Goal: Task Accomplishment & Management: Complete application form

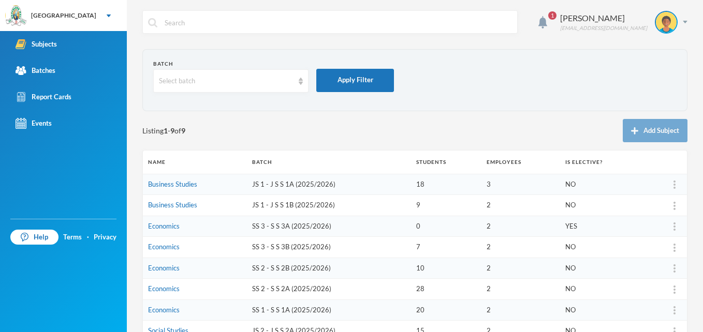
scroll to position [94, 0]
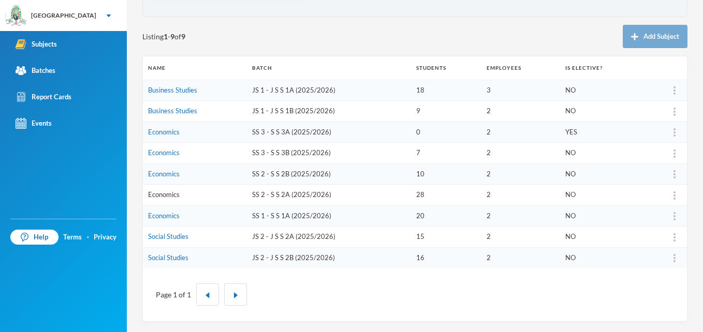
click at [166, 196] on link "Economics" at bounding box center [164, 195] width 32 height 8
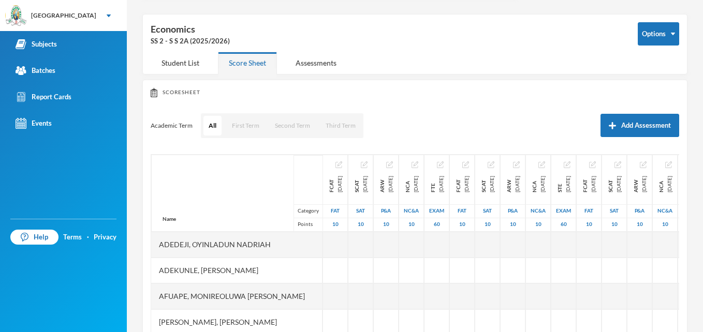
scroll to position [94, 0]
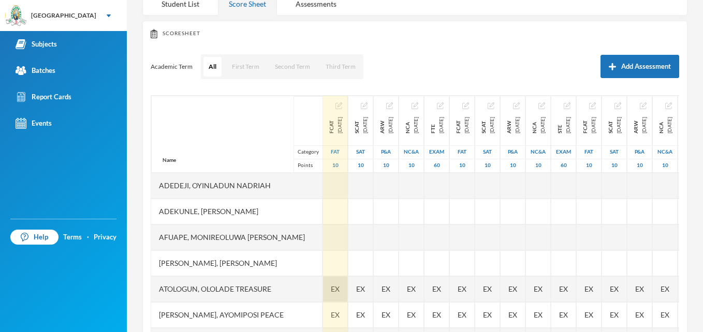
click at [331, 288] on span "EX" at bounding box center [335, 289] width 9 height 11
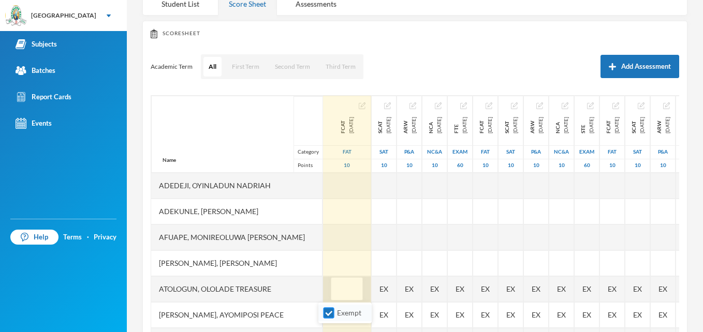
click at [330, 316] on input "Exempt" at bounding box center [329, 313] width 11 height 11
click at [327, 316] on input "Exempt" at bounding box center [329, 313] width 11 height 11
checkbox input "false"
click at [323, 187] on div at bounding box center [347, 186] width 48 height 26
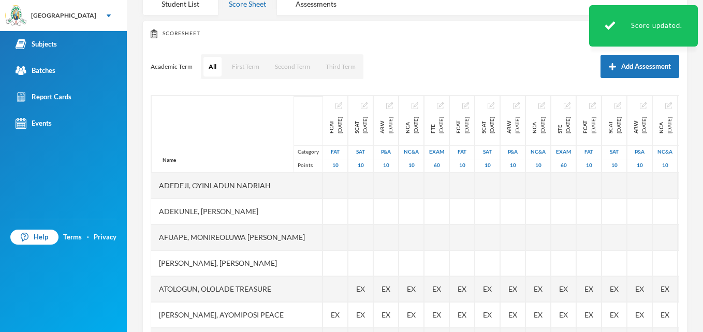
click at [672, 322] on div "Scoresheet Academic Term All First Term Second Term Third Term Add Assessment N…" at bounding box center [414, 192] width 545 height 342
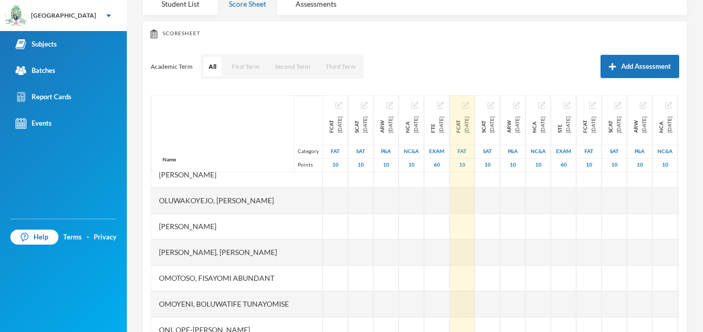
scroll to position [468, 0]
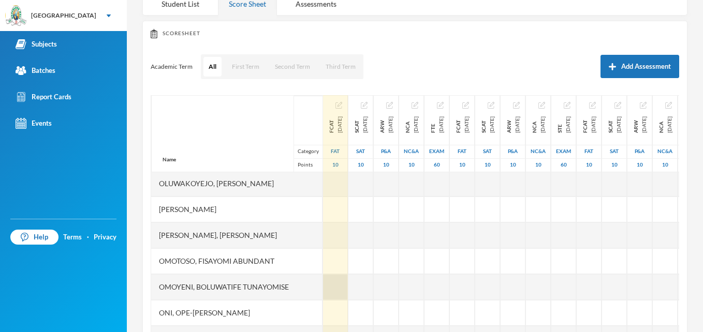
click at [323, 285] on div at bounding box center [335, 287] width 25 height 26
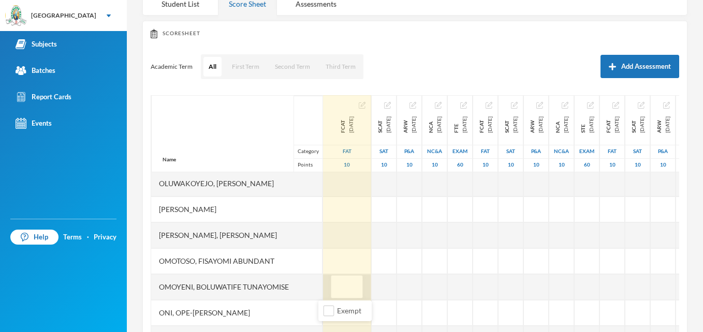
type input "9"
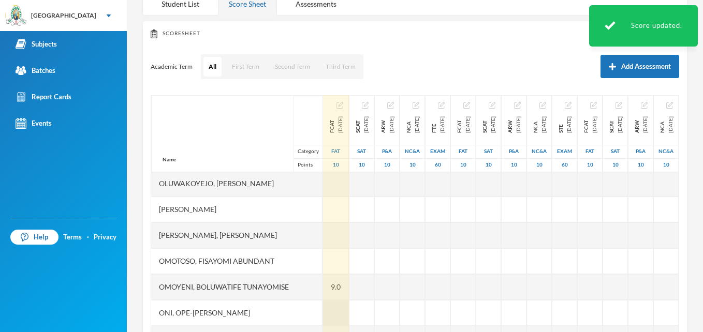
click at [323, 315] on div at bounding box center [336, 313] width 26 height 26
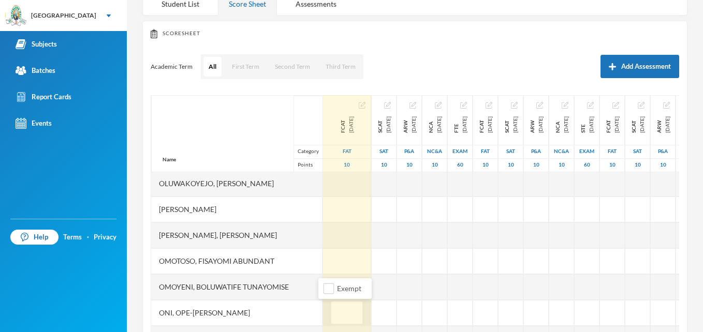
type input "9"
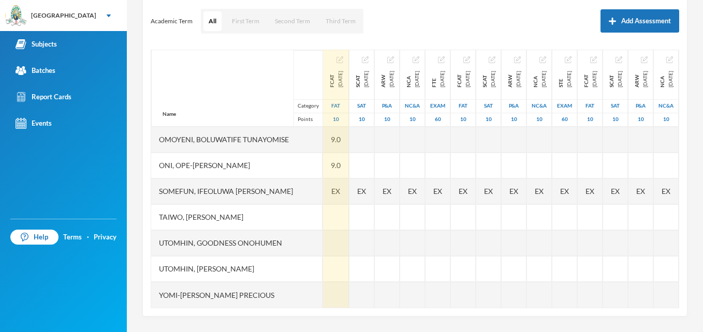
scroll to position [572, 0]
click at [328, 241] on div at bounding box center [336, 243] width 26 height 26
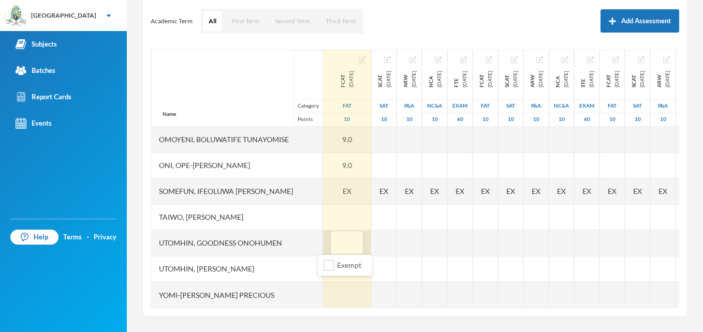
type input "8"
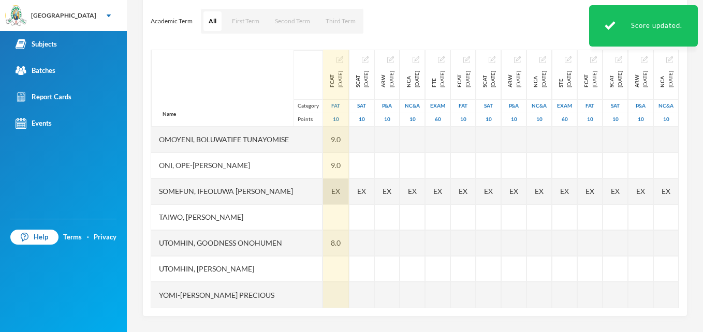
click at [331, 195] on div "EX" at bounding box center [336, 192] width 26 height 26
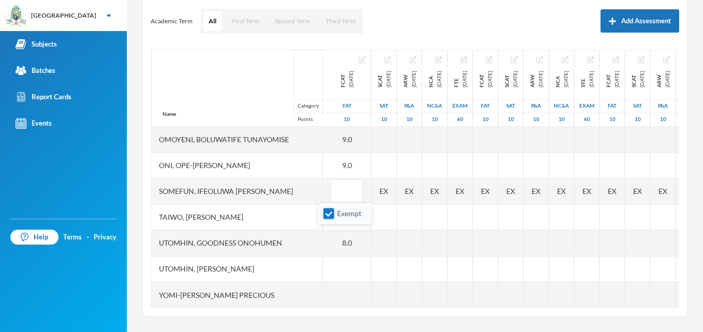
click at [326, 212] on input "Exempt" at bounding box center [329, 214] width 11 height 11
checkbox input "false"
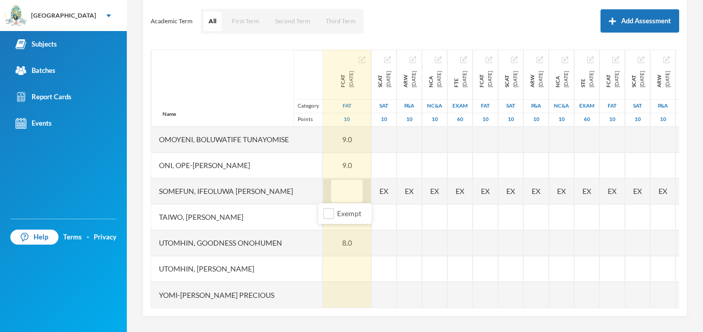
click at [337, 195] on input "text" at bounding box center [347, 191] width 21 height 23
type input "8"
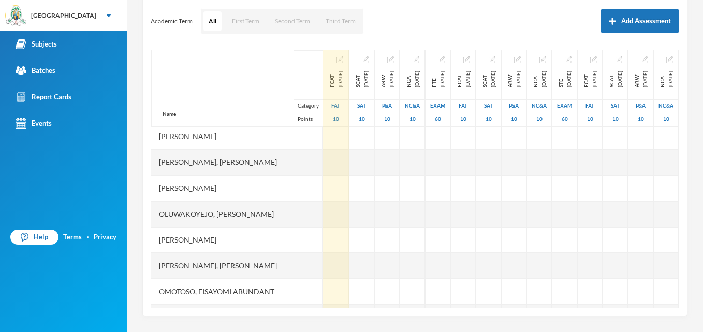
scroll to position [316, 0]
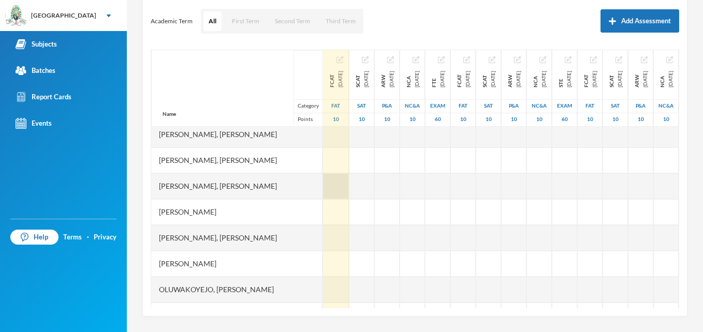
click at [329, 188] on div at bounding box center [336, 186] width 26 height 26
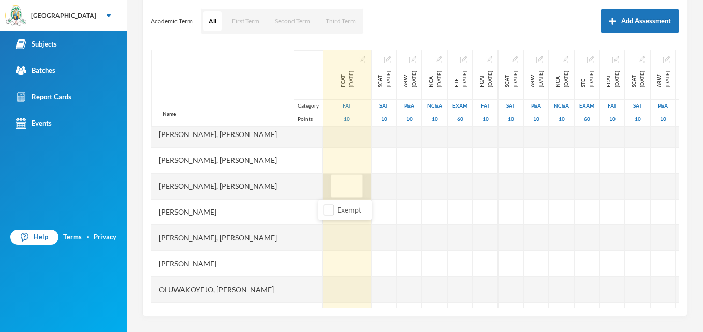
type input "8"
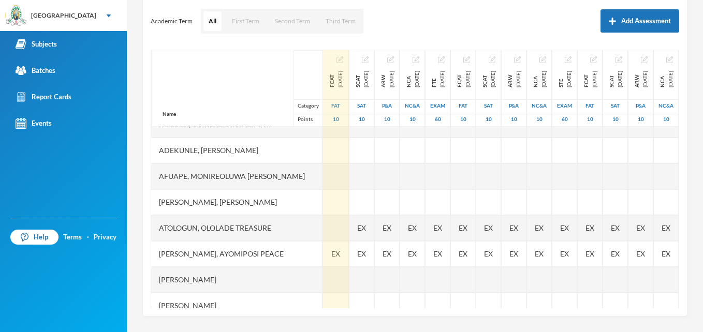
scroll to position [6, 0]
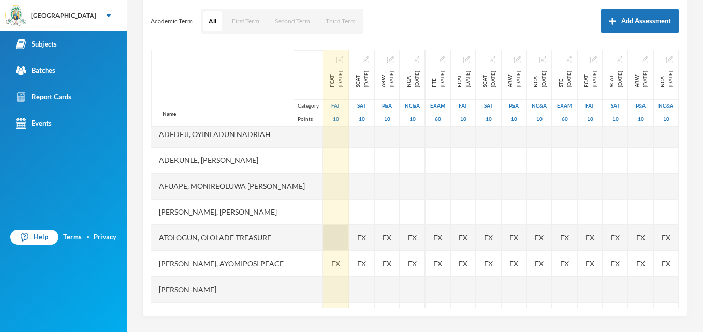
click at [333, 238] on div at bounding box center [336, 238] width 26 height 26
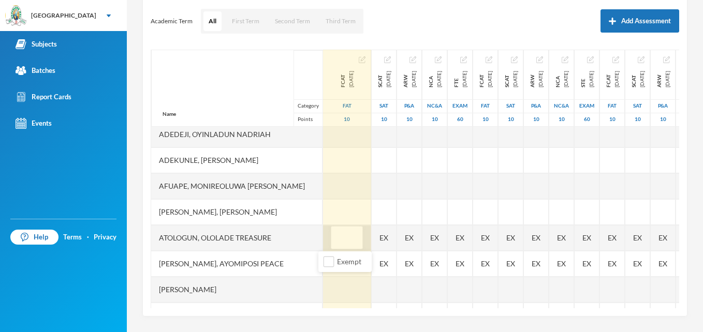
type input "8"
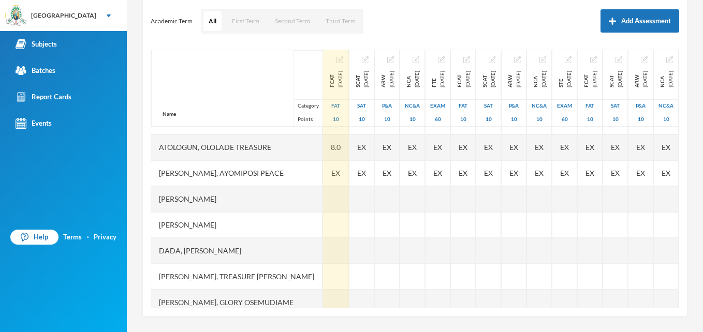
scroll to position [109, 0]
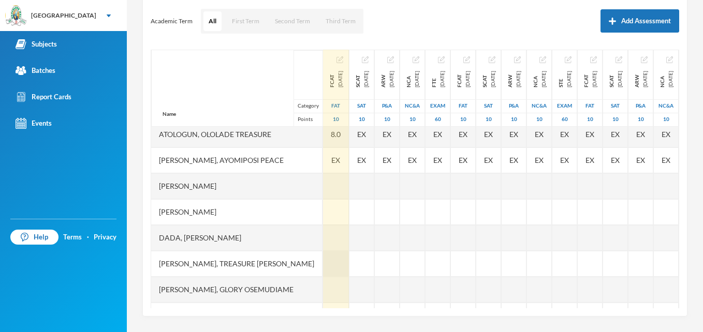
click at [331, 267] on div at bounding box center [336, 264] width 26 height 26
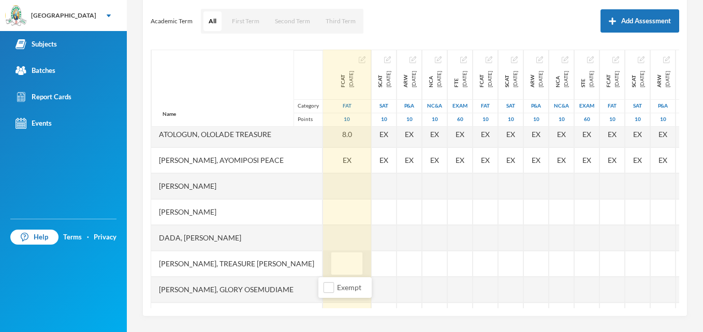
type input "7"
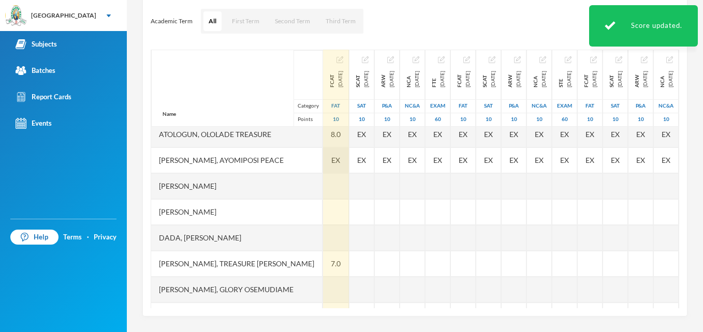
click at [331, 162] on span "EX" at bounding box center [335, 160] width 9 height 11
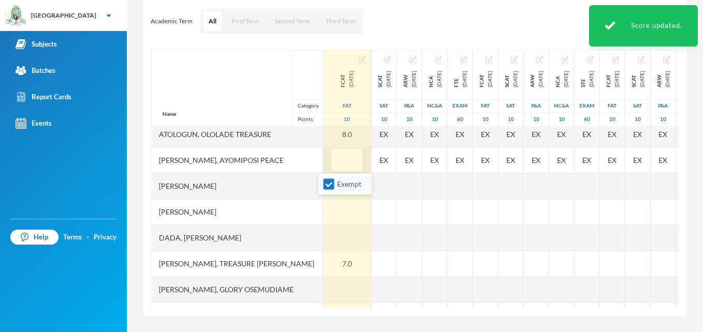
click at [326, 184] on input "Exempt" at bounding box center [329, 184] width 11 height 11
checkbox input "false"
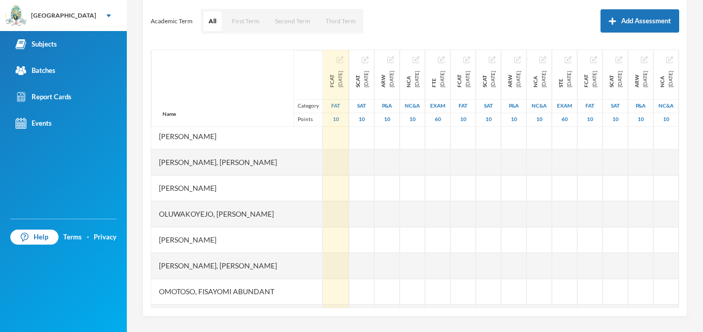
scroll to position [454, 0]
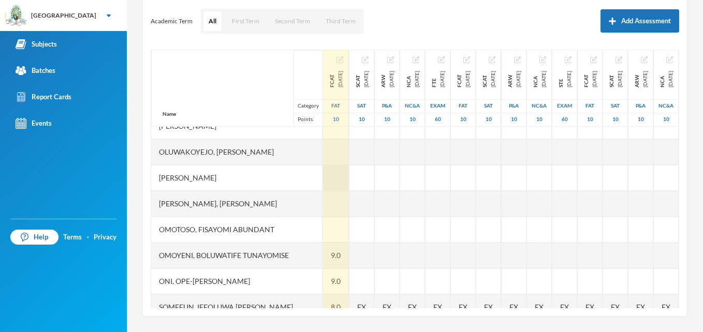
click at [325, 178] on div at bounding box center [336, 178] width 26 height 26
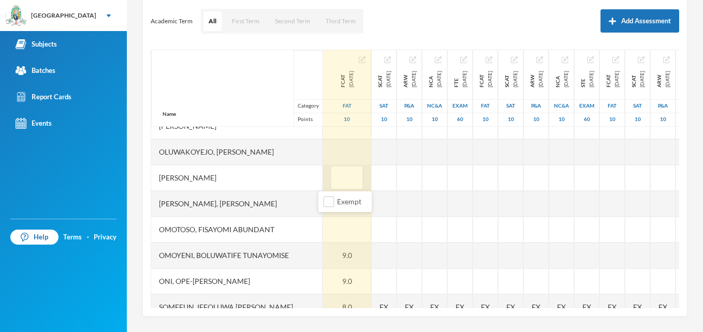
type input "7"
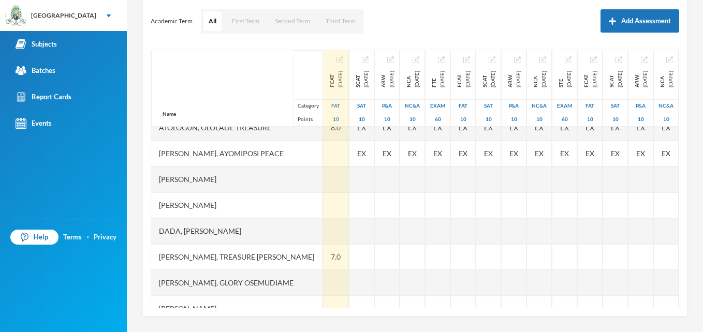
scroll to position [95, 0]
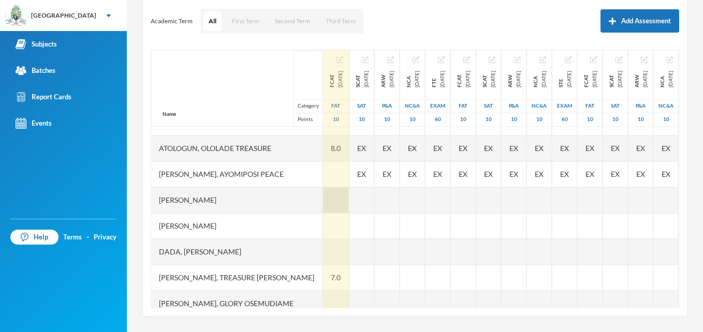
click at [331, 208] on div at bounding box center [336, 200] width 26 height 26
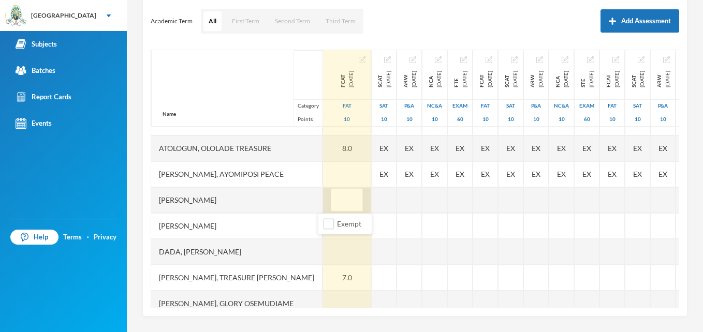
type input "8"
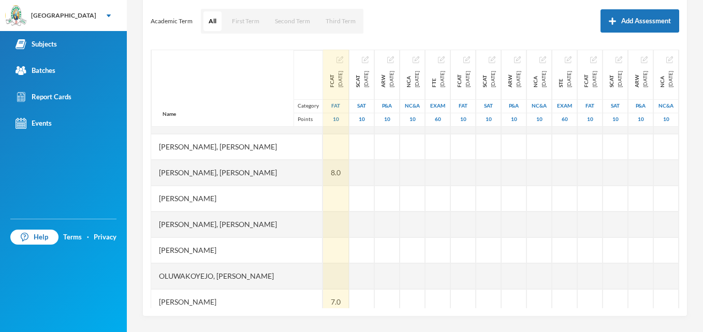
scroll to position [323, 0]
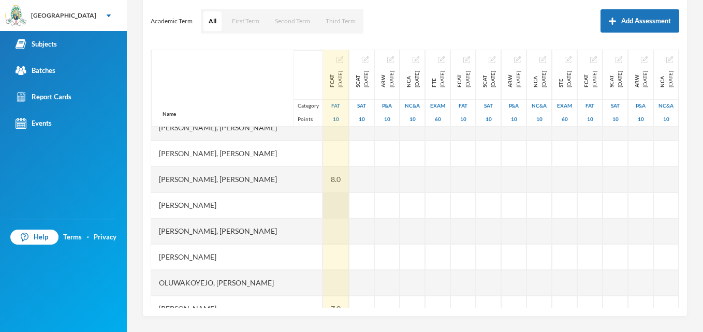
click at [331, 204] on div at bounding box center [336, 206] width 26 height 26
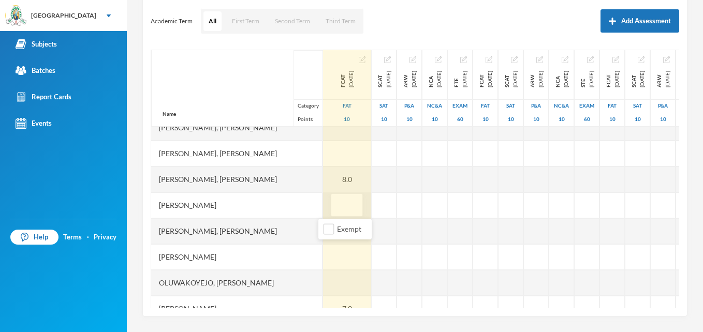
type input "7"
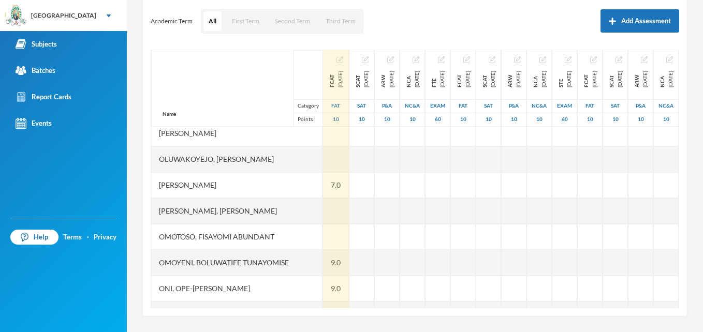
scroll to position [440, 0]
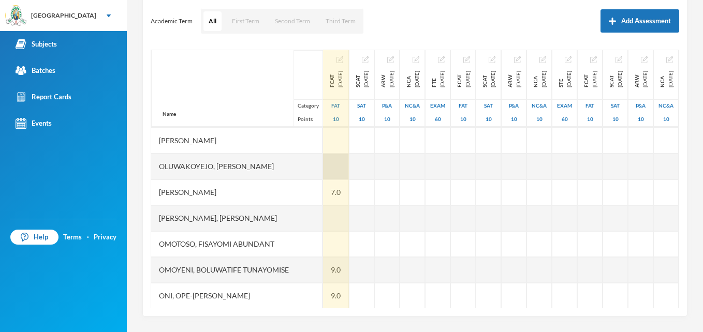
click at [331, 167] on div at bounding box center [336, 167] width 26 height 26
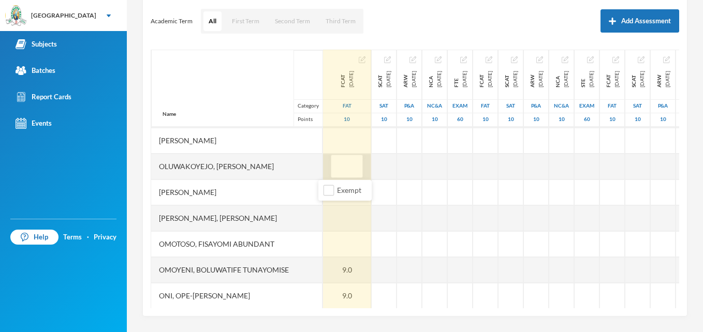
type input "6"
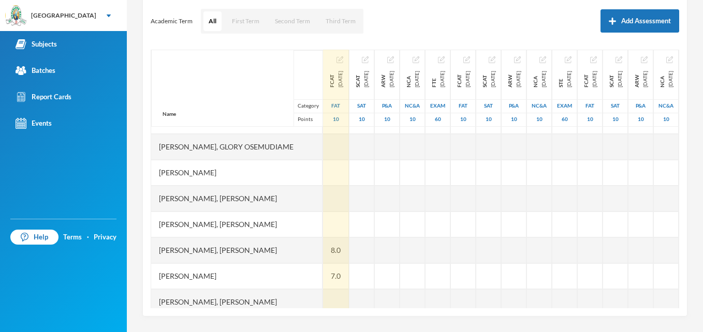
scroll to position [246, 0]
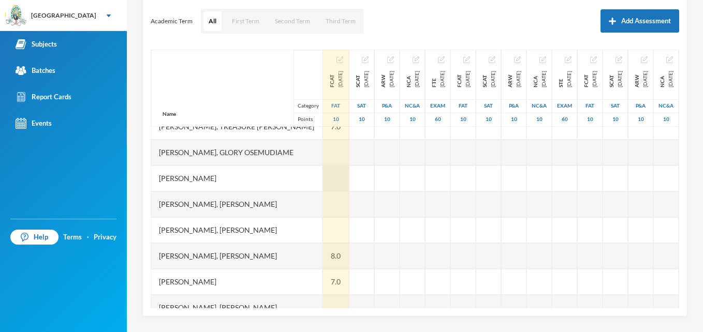
click at [324, 181] on div at bounding box center [336, 179] width 26 height 26
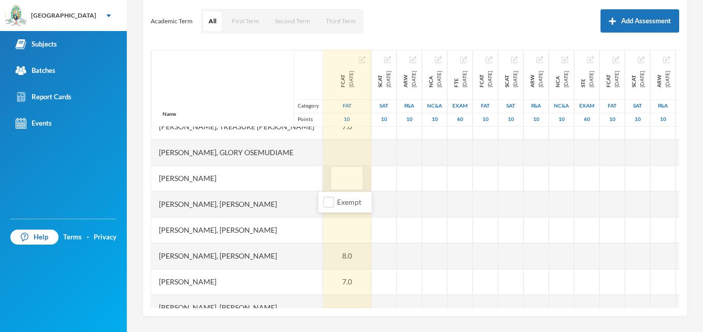
type input "7"
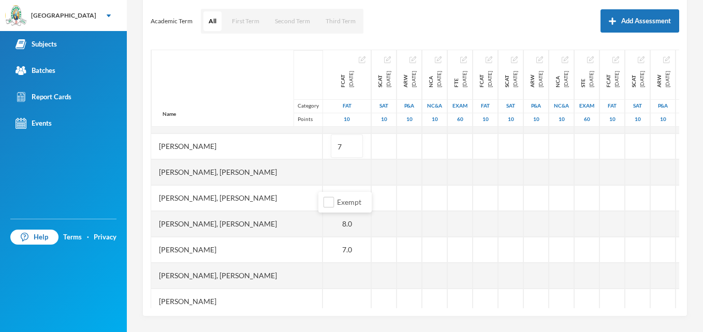
scroll to position [288, 0]
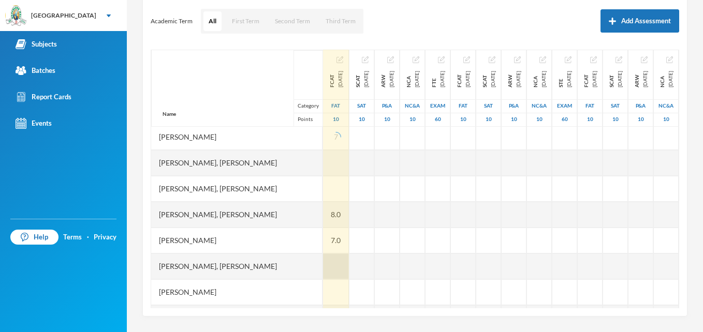
click at [335, 265] on div at bounding box center [336, 267] width 26 height 26
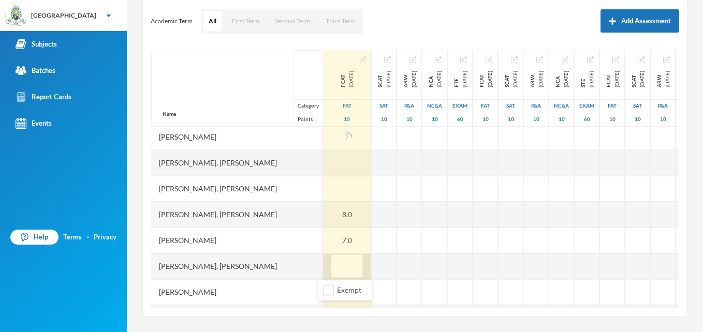
type input "9"
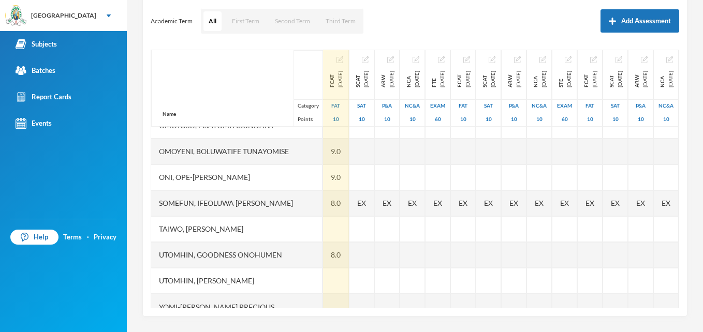
scroll to position [559, 0]
click at [330, 224] on div at bounding box center [336, 229] width 26 height 26
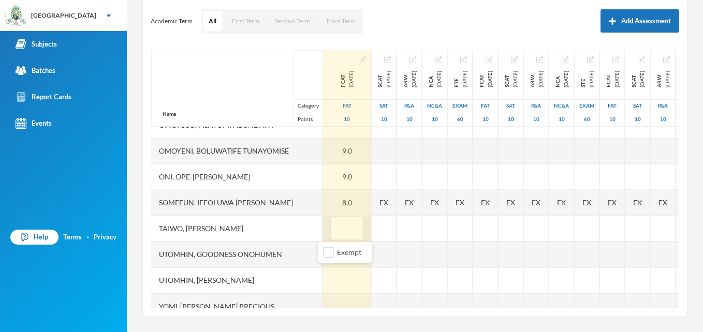
type input "9"
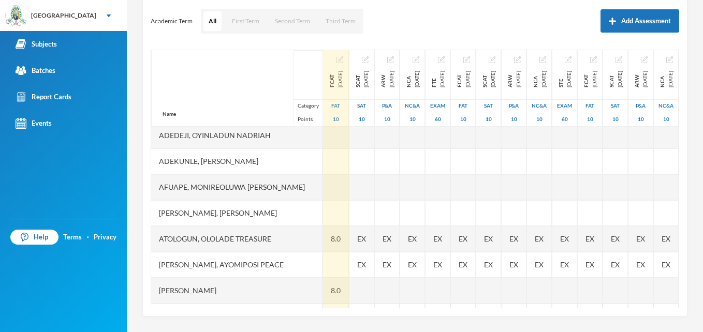
scroll to position [0, 0]
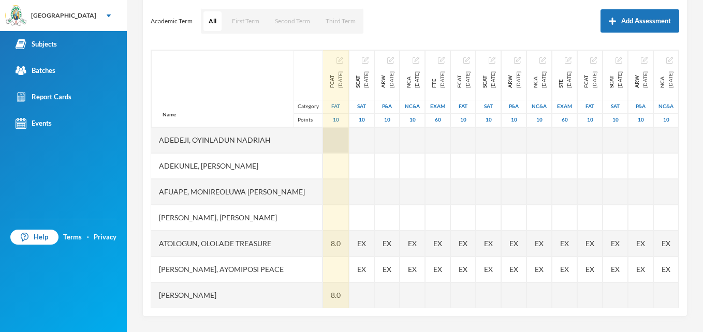
click at [326, 146] on div at bounding box center [336, 140] width 26 height 26
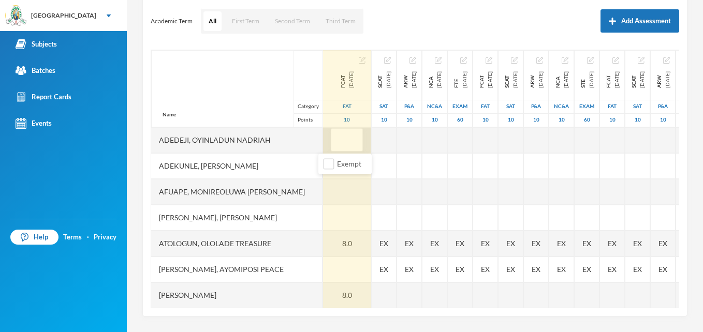
type input "9"
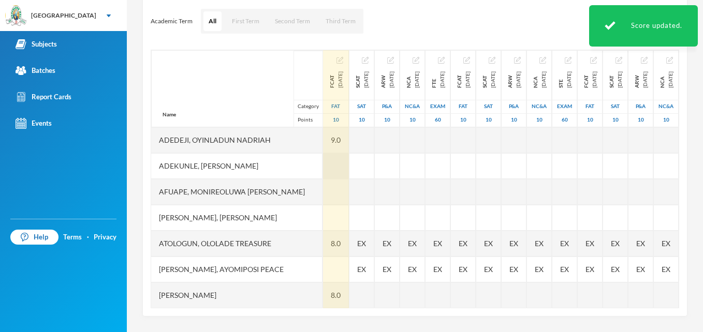
click at [327, 162] on div at bounding box center [336, 166] width 26 height 26
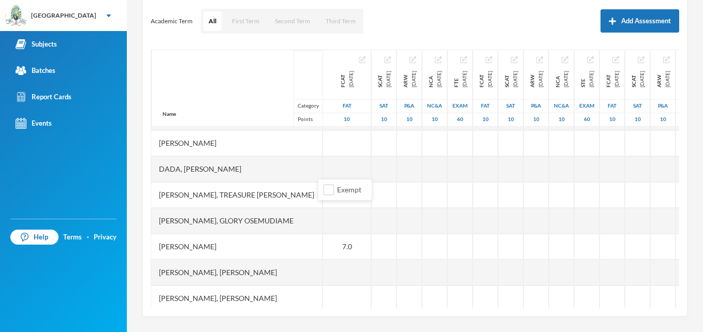
scroll to position [180, 0]
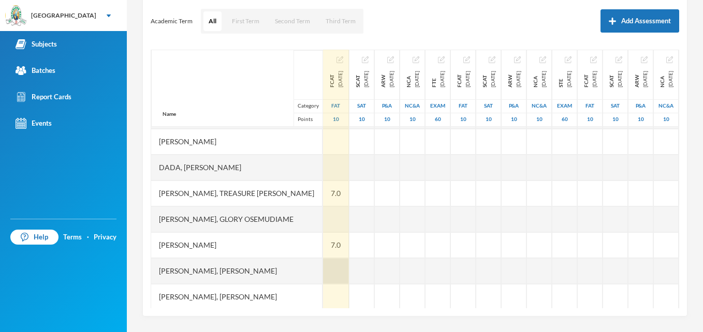
click at [337, 270] on div at bounding box center [336, 271] width 26 height 26
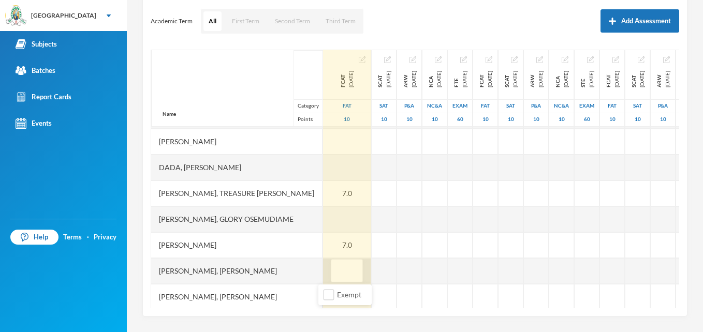
type input "7"
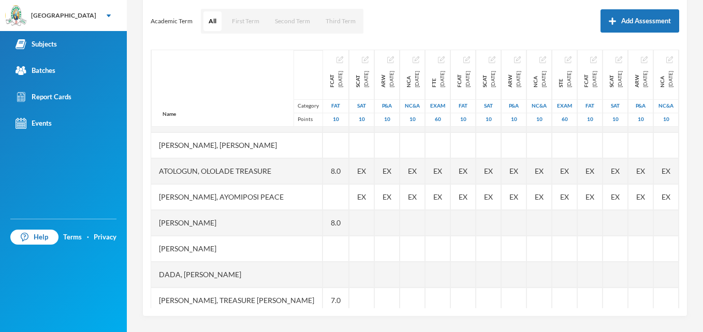
scroll to position [55, 0]
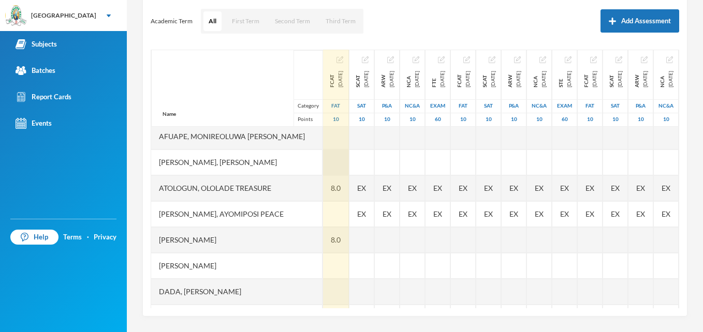
click at [339, 169] on div at bounding box center [336, 163] width 26 height 26
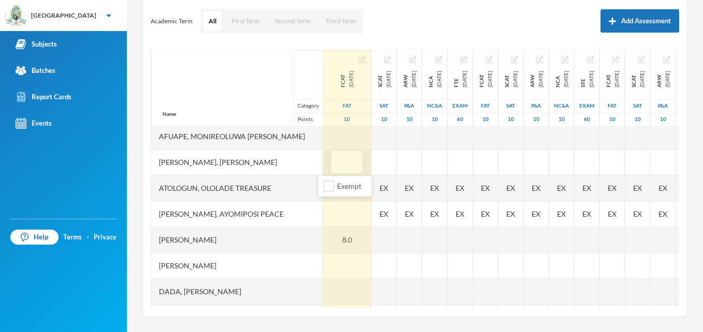
type input "7"
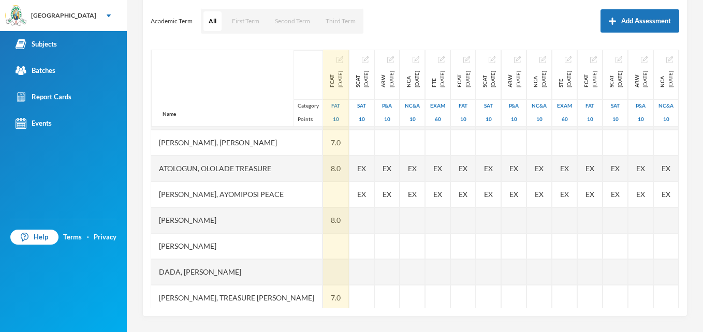
scroll to position [74, 0]
click at [332, 195] on div at bounding box center [336, 196] width 26 height 26
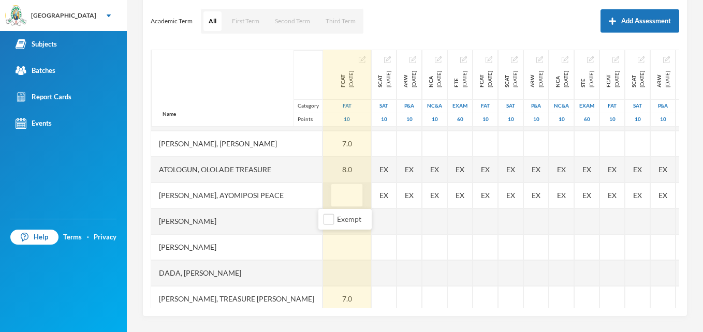
type input "9"
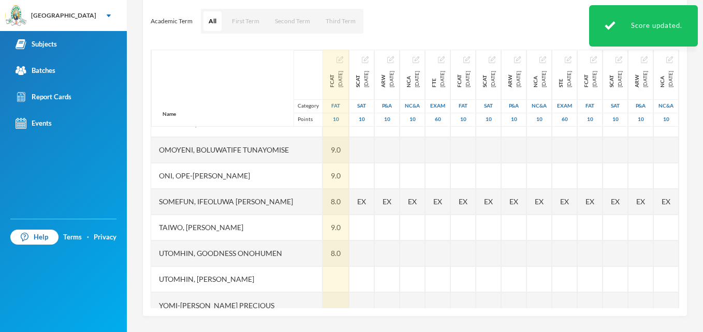
scroll to position [578, 0]
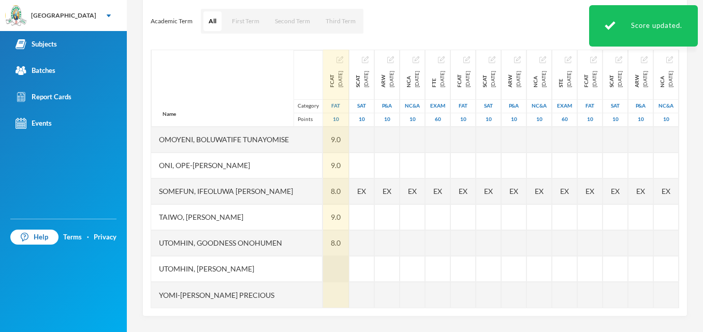
click at [323, 266] on div at bounding box center [336, 269] width 26 height 26
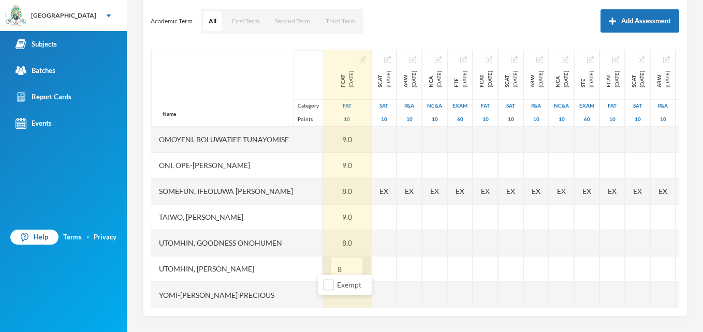
type input "8"
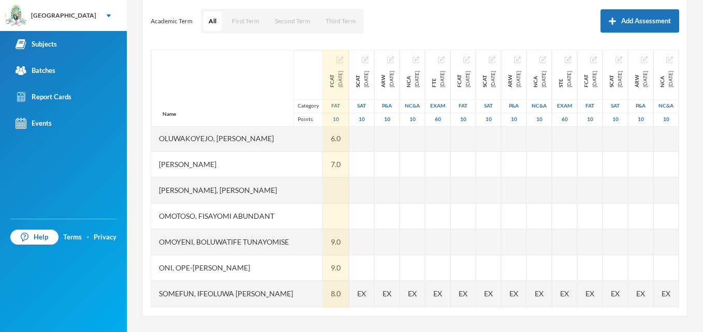
scroll to position [399, 0]
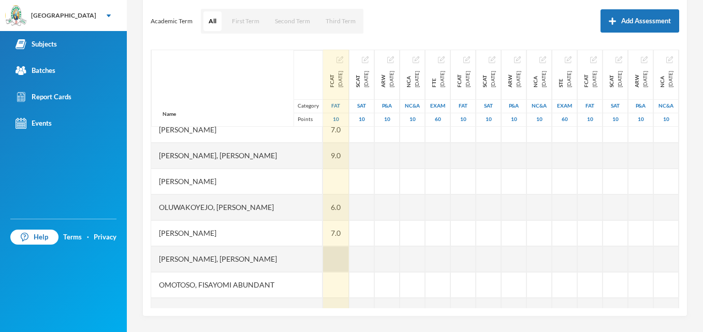
click at [323, 260] on div at bounding box center [336, 259] width 26 height 26
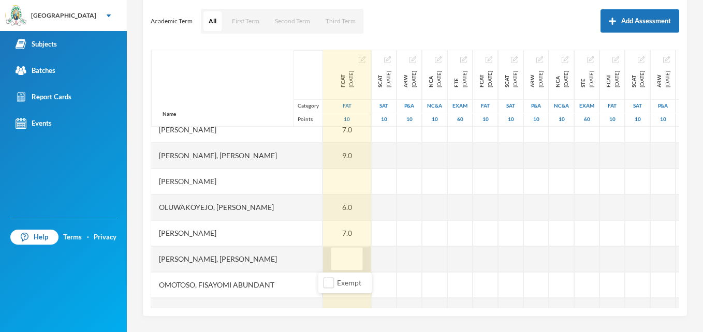
type input "7"
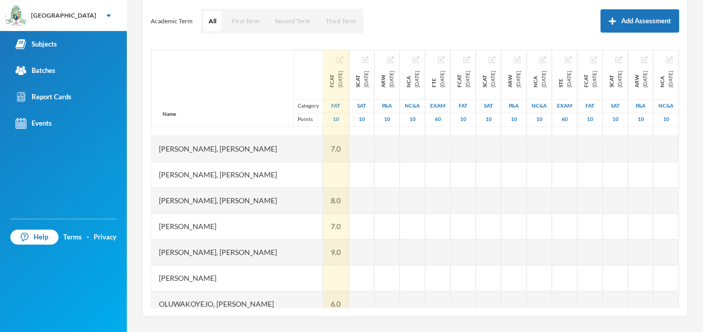
scroll to position [267, 0]
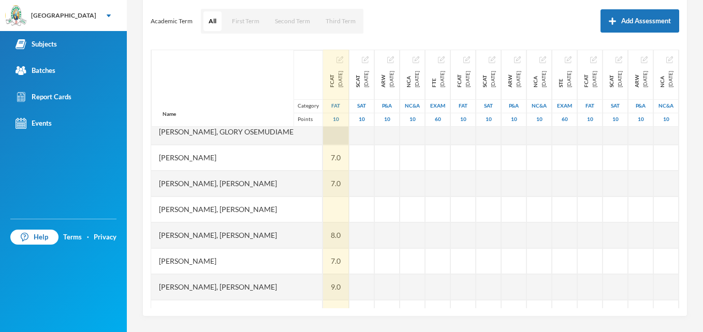
click at [323, 135] on div at bounding box center [336, 132] width 26 height 26
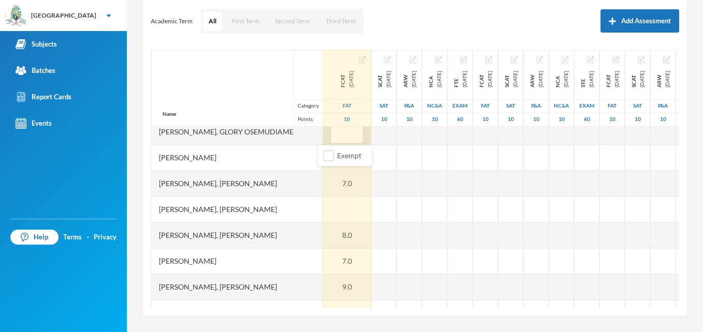
type input "8"
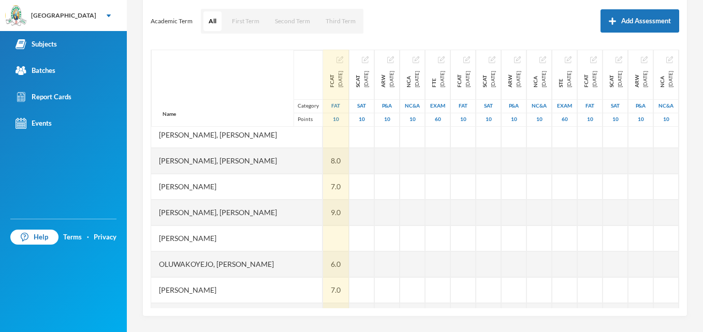
scroll to position [343, 0]
click at [336, 235] on div at bounding box center [336, 237] width 26 height 26
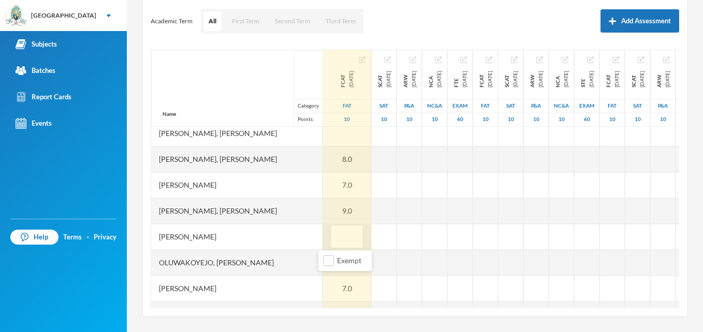
type input "7"
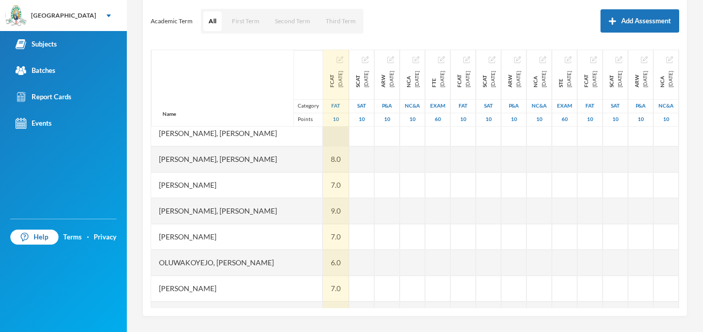
click at [324, 135] on div at bounding box center [336, 134] width 26 height 26
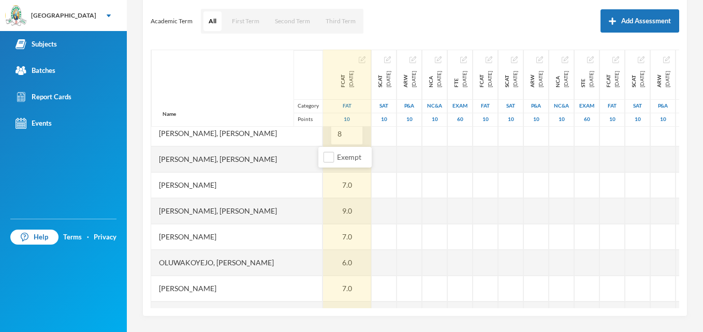
type input "8"
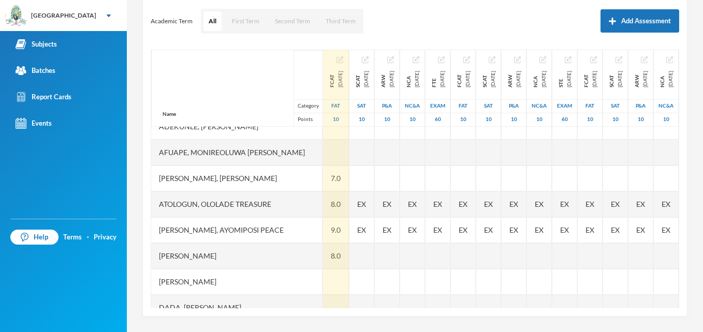
scroll to position [19, 0]
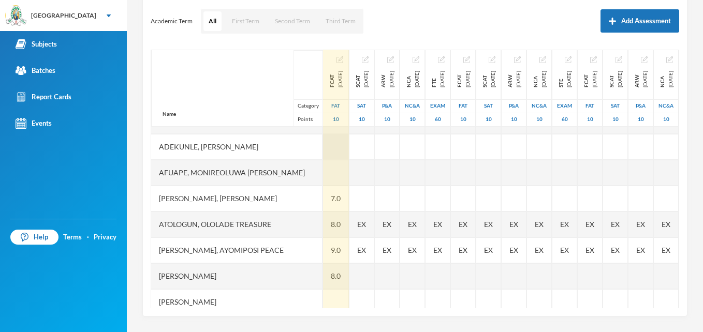
click at [324, 137] on div at bounding box center [336, 147] width 26 height 26
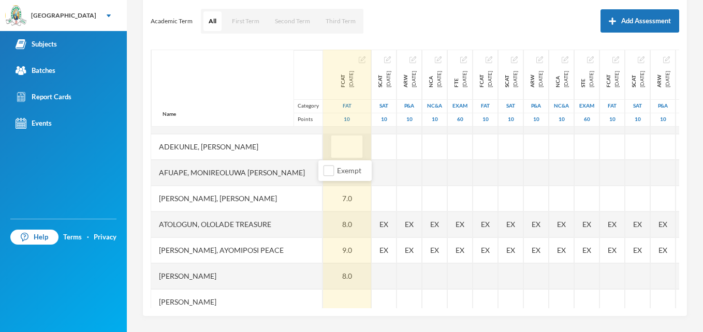
type input "8"
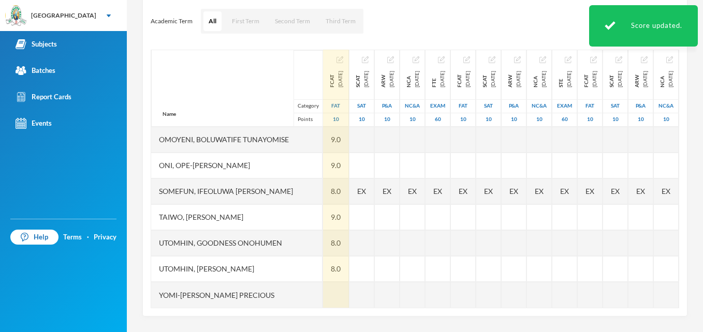
scroll to position [578, 0]
click at [323, 290] on div at bounding box center [336, 295] width 26 height 26
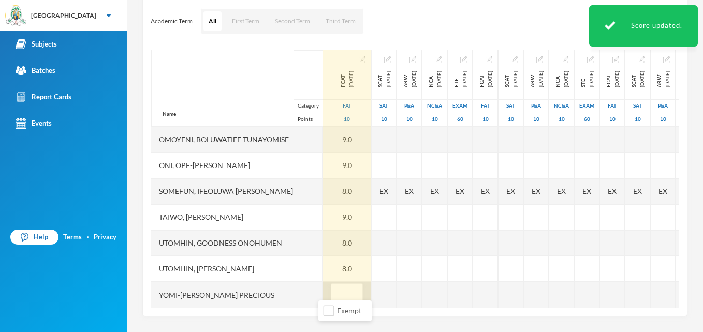
type input "8"
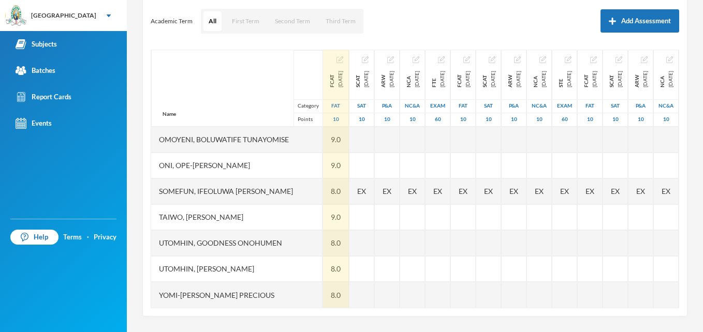
click at [686, 86] on div "1 Ashaolu Korede [EMAIL_ADDRESS][DOMAIN_NAME] Options Economics SS 2 - S S 2A (…" at bounding box center [415, 166] width 576 height 332
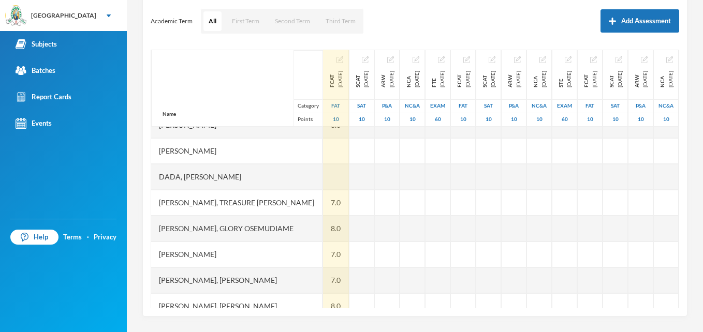
scroll to position [157, 0]
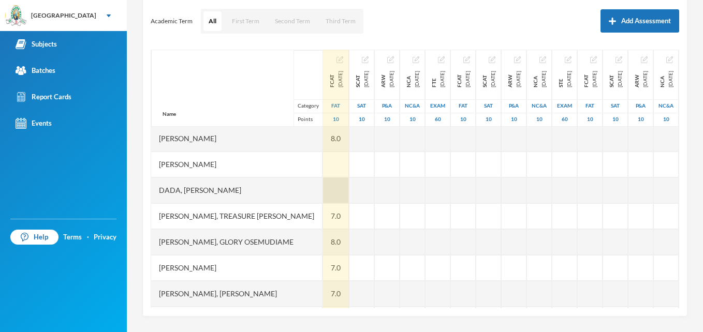
click at [331, 191] on div at bounding box center [336, 191] width 26 height 26
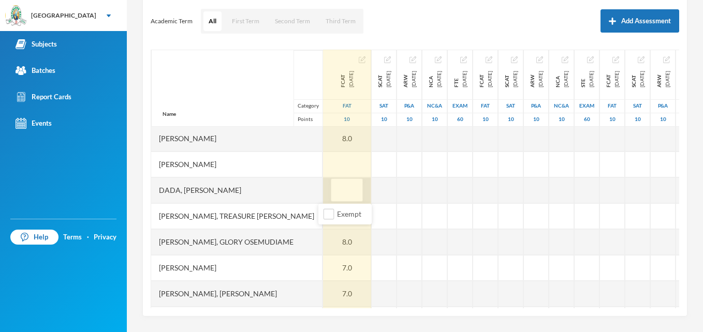
type input "9"
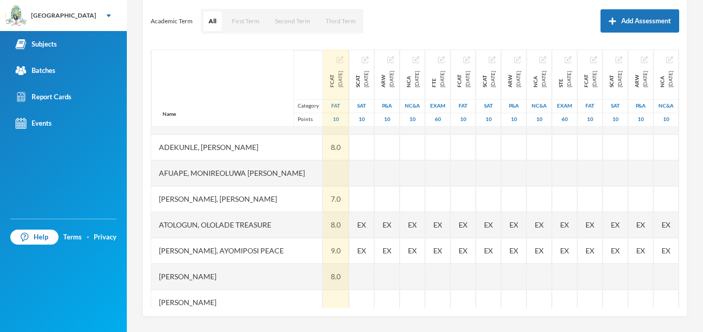
scroll to position [0, 0]
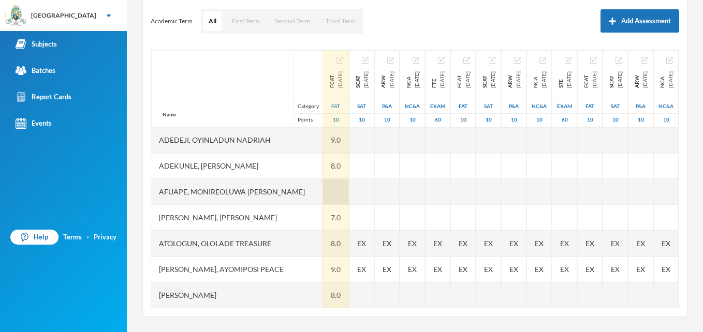
click at [331, 192] on div at bounding box center [336, 192] width 26 height 26
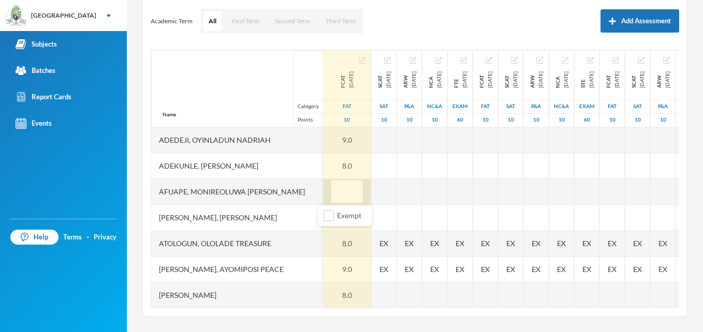
type input "9"
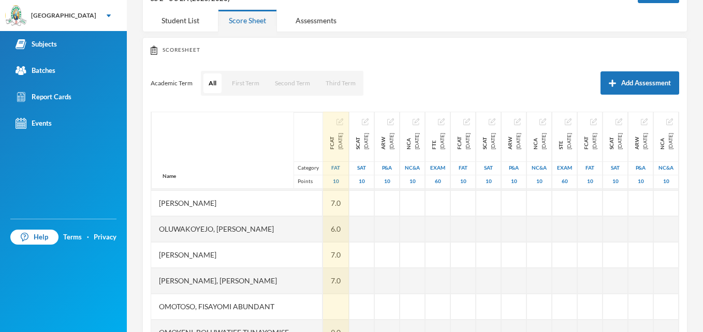
scroll to position [578, 0]
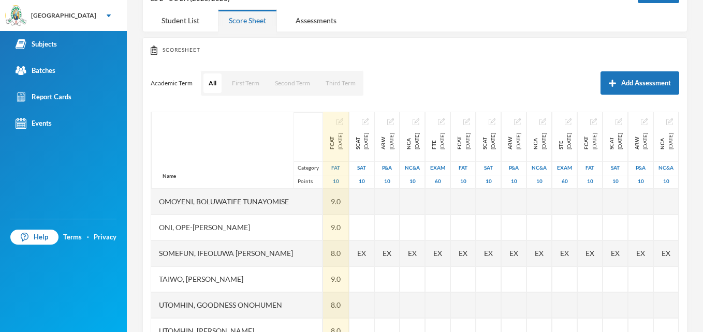
click at [677, 327] on div "Scoresheet Academic Term All First Term Second Term Third Term Add Assessment N…" at bounding box center [414, 208] width 545 height 342
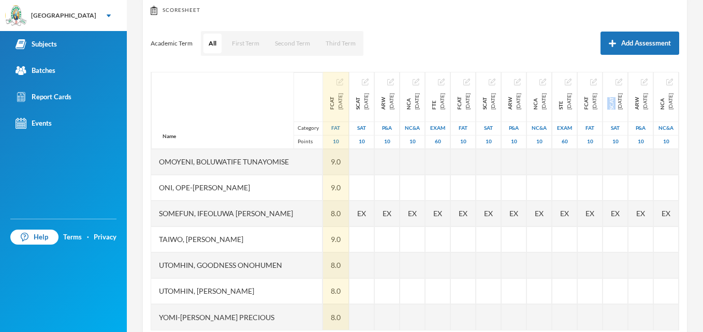
click at [677, 327] on div "1 Ashaolu Korede [EMAIL_ADDRESS][DOMAIN_NAME] Options Economics SS 2 - S S 2A (…" at bounding box center [415, 166] width 576 height 332
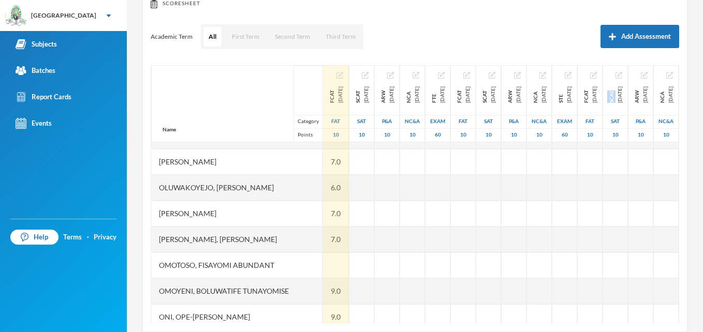
scroll to position [456, 0]
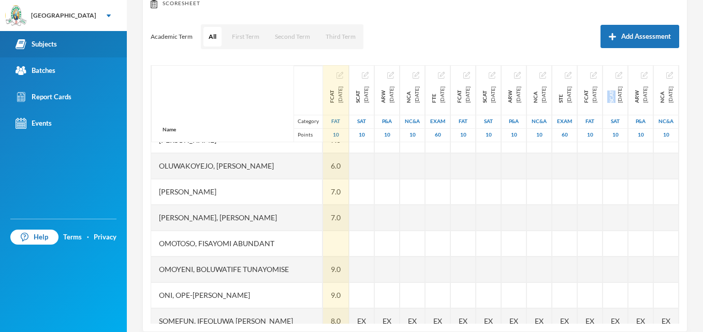
click at [45, 43] on div "Subjects" at bounding box center [36, 44] width 41 height 11
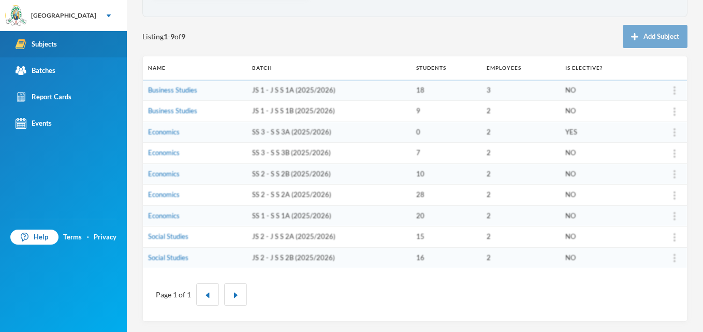
scroll to position [94, 0]
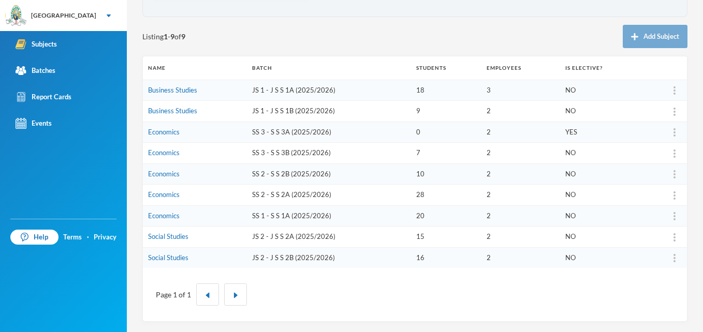
click at [289, 174] on td "SS 2 - S S 2B (2025/2026)" at bounding box center [329, 174] width 164 height 21
click at [164, 175] on link "Economics" at bounding box center [164, 174] width 32 height 8
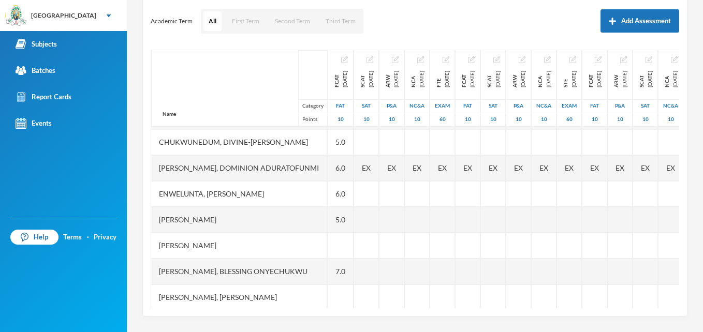
scroll to position [83, 0]
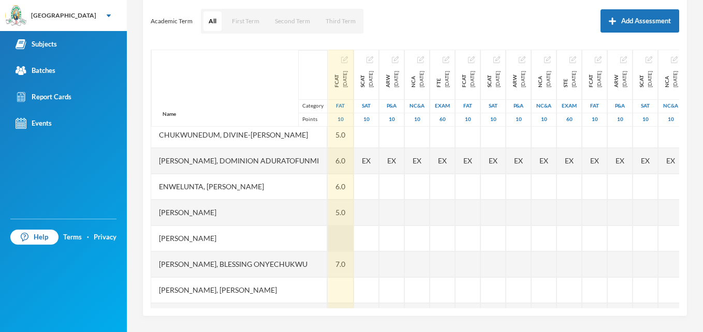
click at [354, 241] on div at bounding box center [341, 239] width 26 height 26
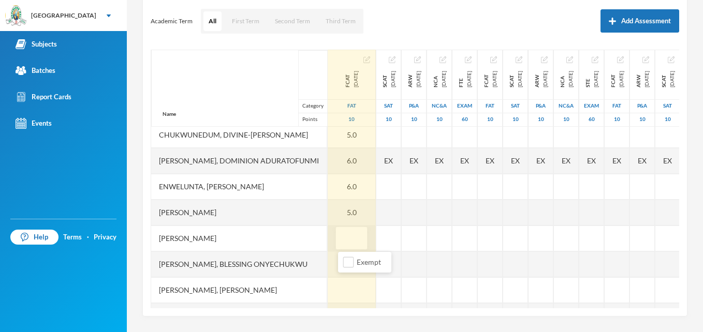
type input "6"
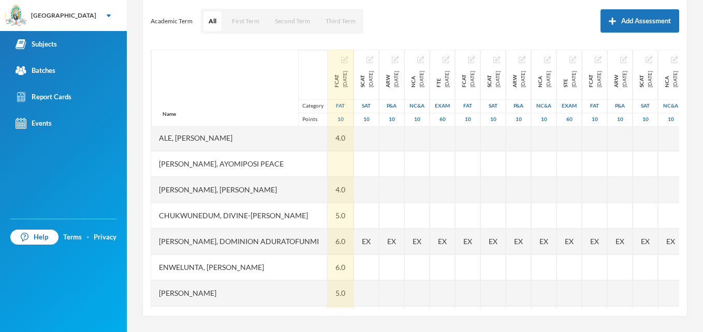
scroll to position [0, 0]
